Goal: Contribute content

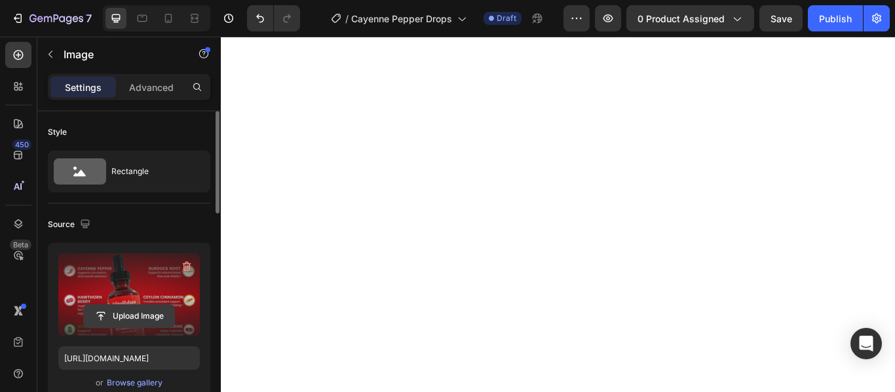
click at [134, 318] on input "file" at bounding box center [129, 316] width 90 height 22
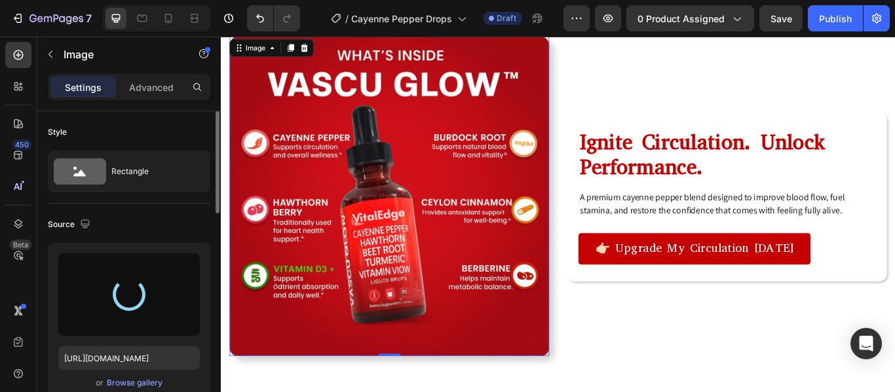
click at [191, 230] on div "Source" at bounding box center [129, 224] width 162 height 21
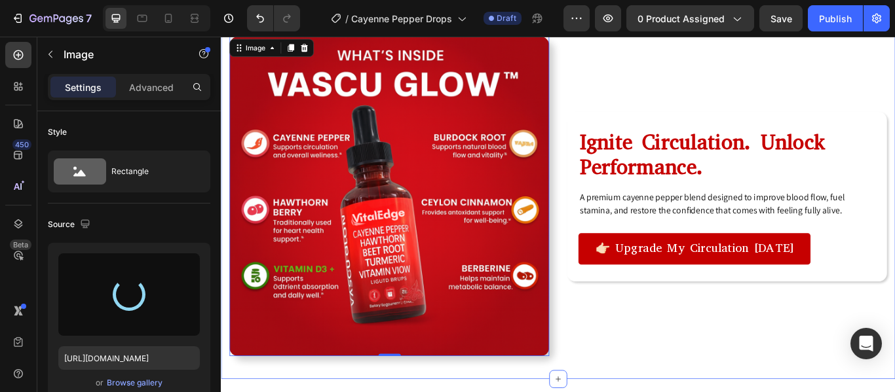
click at [251, 392] on div "Image 0 Ignite Circulation. Unlock Performance. Heading A premium cayenne peppe…" at bounding box center [614, 220] width 786 height 432
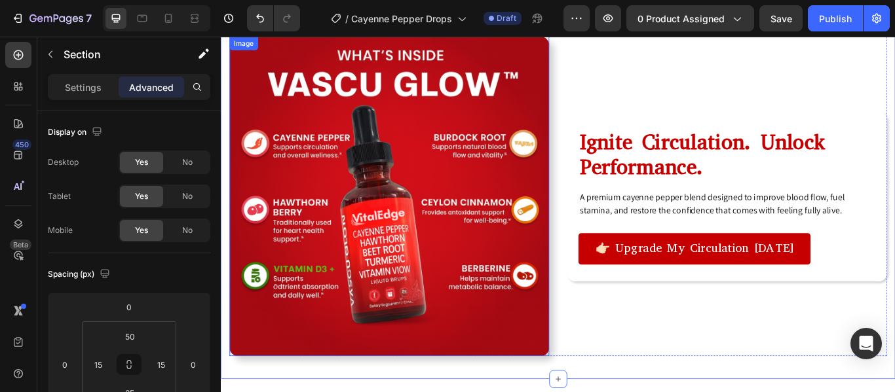
click at [373, 261] on img at bounding box center [417, 223] width 373 height 373
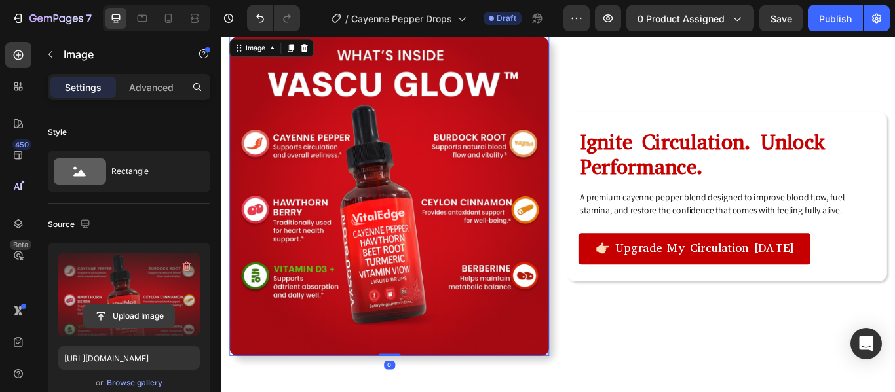
click at [148, 309] on input "file" at bounding box center [129, 316] width 90 height 22
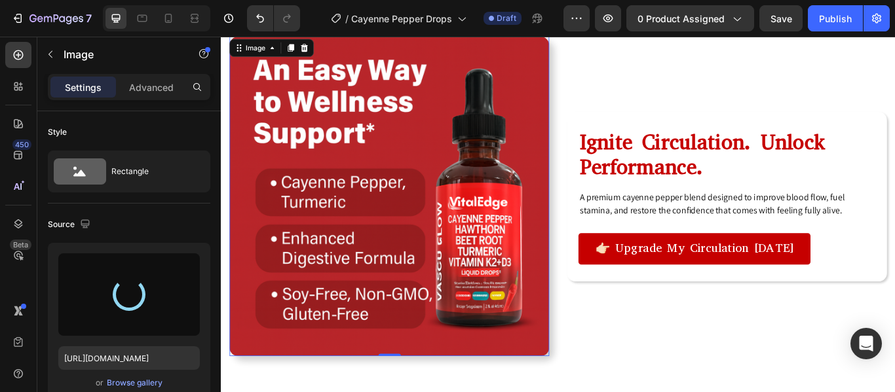
type input "[URL][DOMAIN_NAME]"
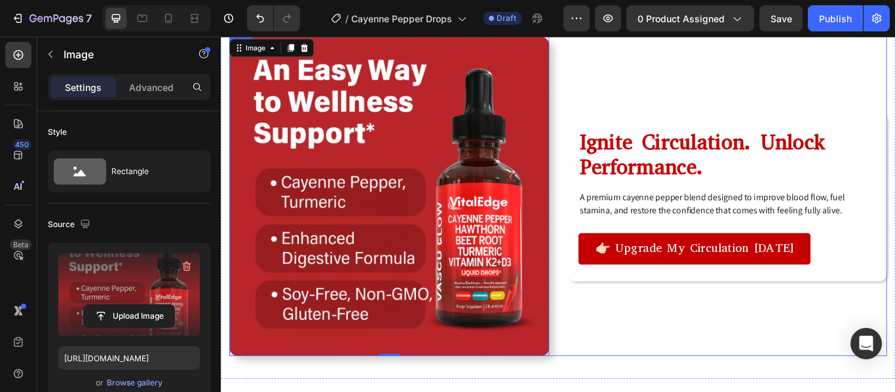
click at [613, 246] on div "Image 0 Ignite Circulation. Unlock Performance. Heading A premium cayenne peppe…" at bounding box center [614, 223] width 767 height 373
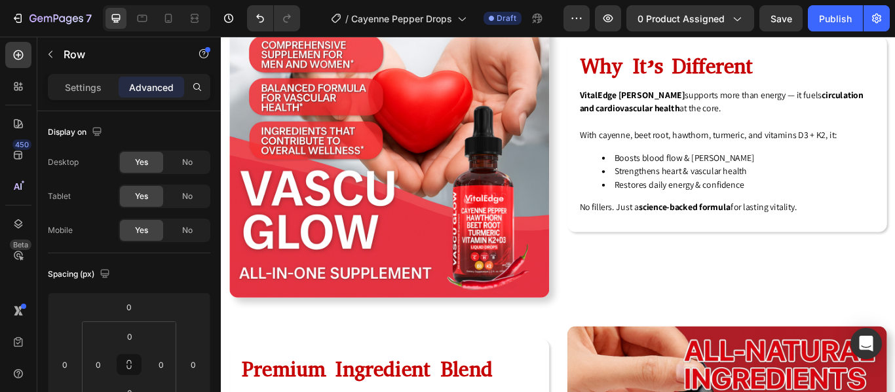
scroll to position [2501, 0]
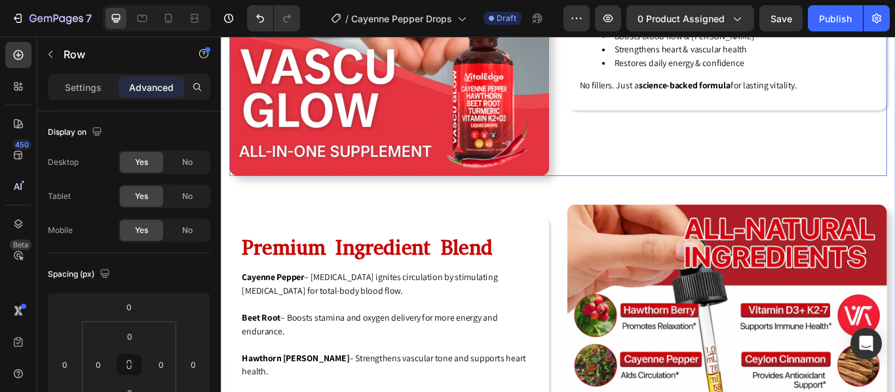
click at [646, 174] on div "Why It’s Different Heading VitalEdge [PERSON_NAME] supports more than energy — …" at bounding box center [810, 12] width 373 height 373
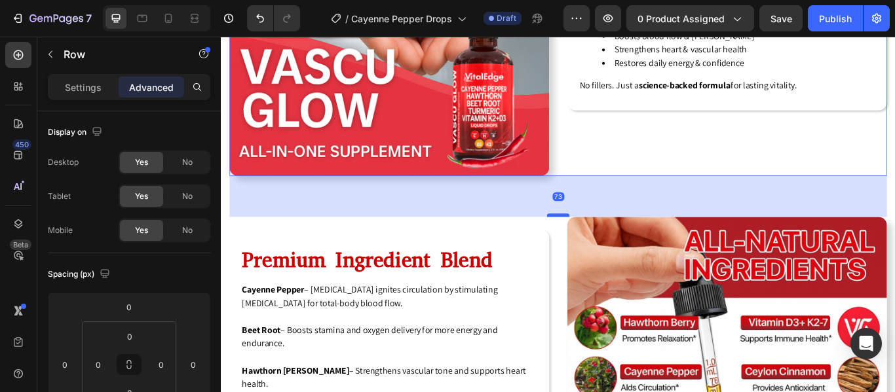
drag, startPoint x: 603, startPoint y: 226, endPoint x: 606, endPoint y: 237, distance: 11.0
click at [606, 243] on div at bounding box center [614, 245] width 26 height 4
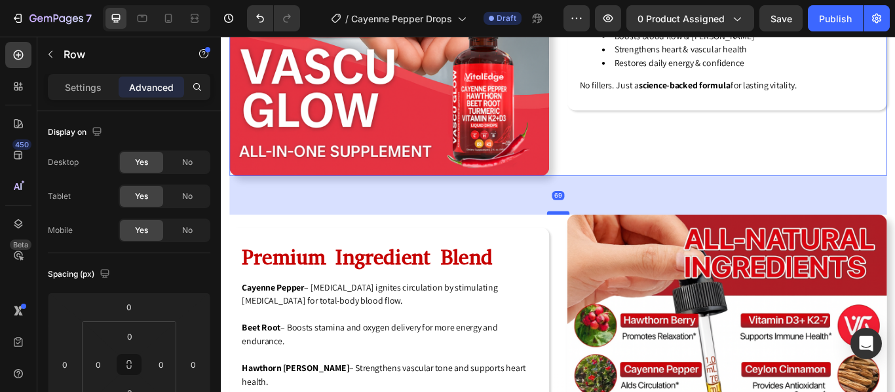
click at [615, 240] on div at bounding box center [614, 242] width 26 height 4
type input "69"
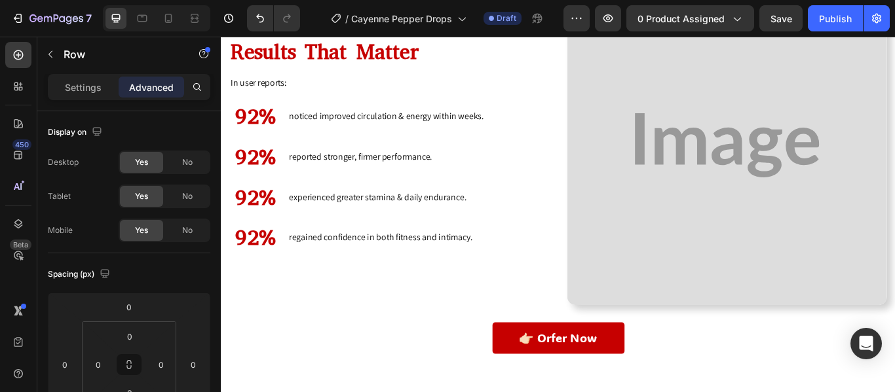
scroll to position [4029, 0]
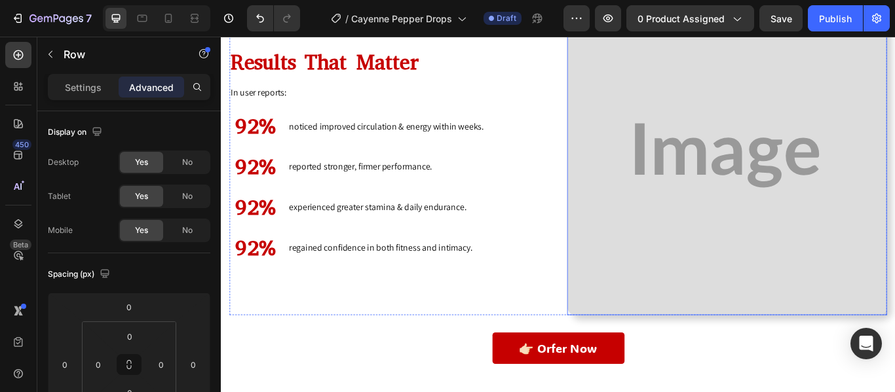
click at [698, 251] on img at bounding box center [810, 175] width 373 height 373
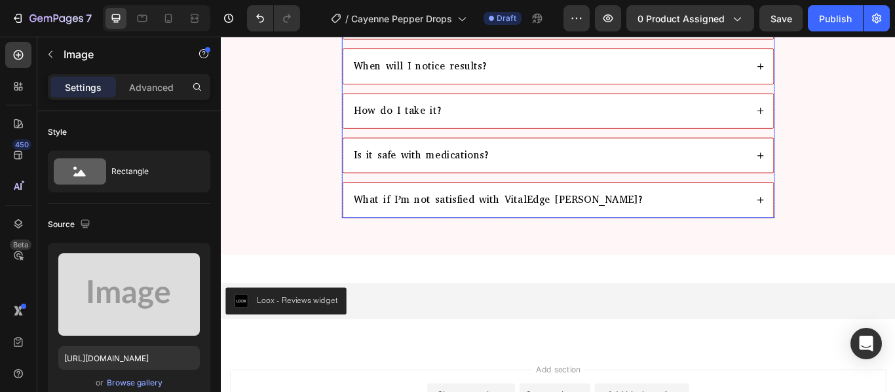
scroll to position [4931, 0]
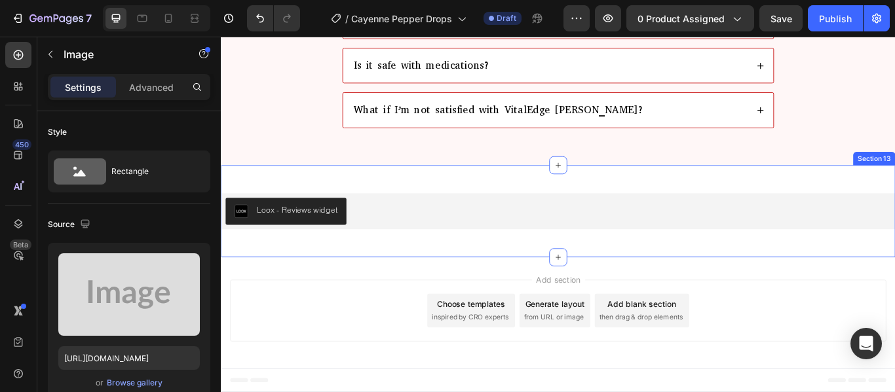
click at [611, 208] on div "Loox - Reviews widget Loox Section 13" at bounding box center [614, 240] width 786 height 107
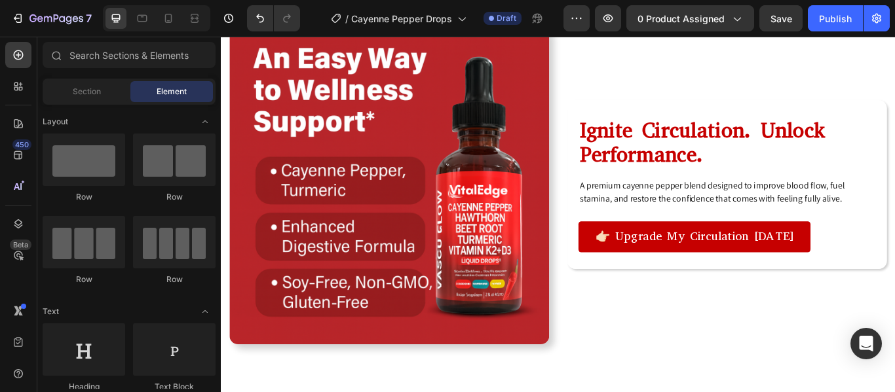
scroll to position [947, 0]
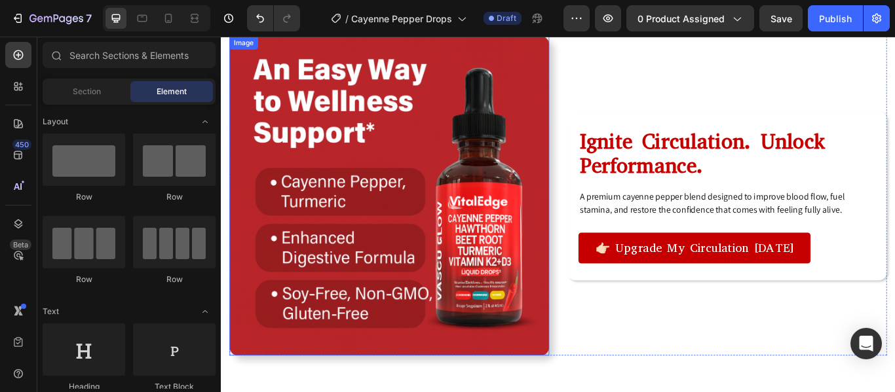
click at [482, 219] on img at bounding box center [417, 222] width 373 height 373
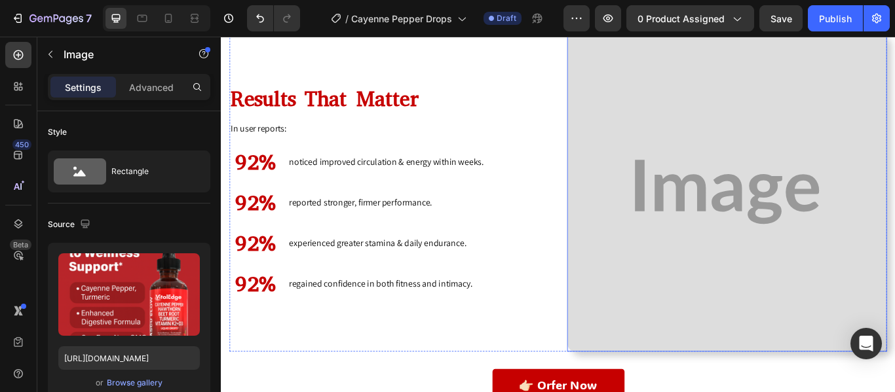
scroll to position [3950, 0]
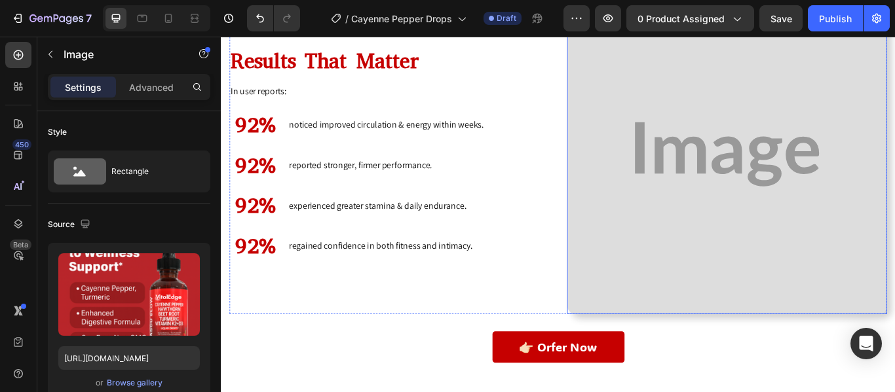
click at [754, 191] on img at bounding box center [810, 174] width 373 height 373
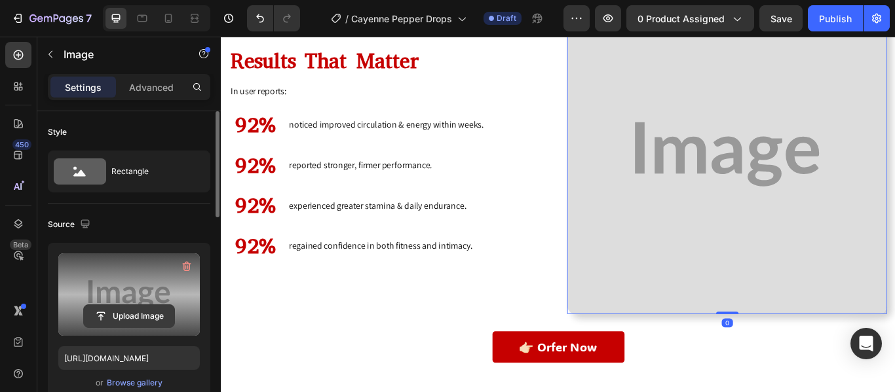
click at [115, 313] on input "file" at bounding box center [129, 316] width 90 height 22
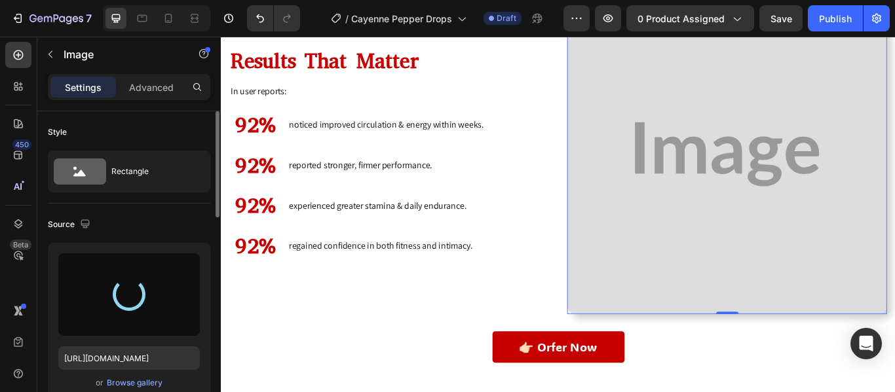
type input "[URL][DOMAIN_NAME]"
